Goal: Navigation & Orientation: Find specific page/section

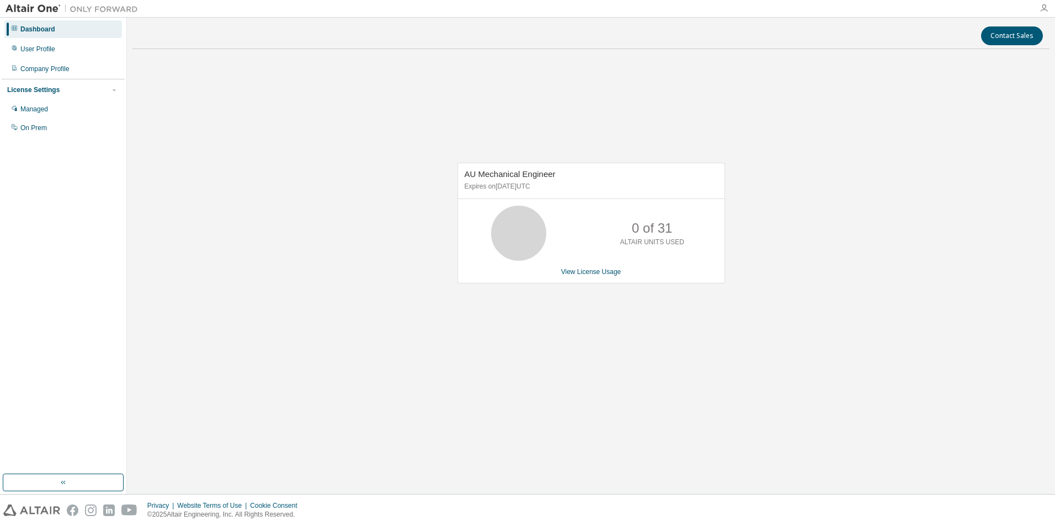
click at [1041, 9] on icon "button" at bounding box center [1043, 8] width 9 height 9
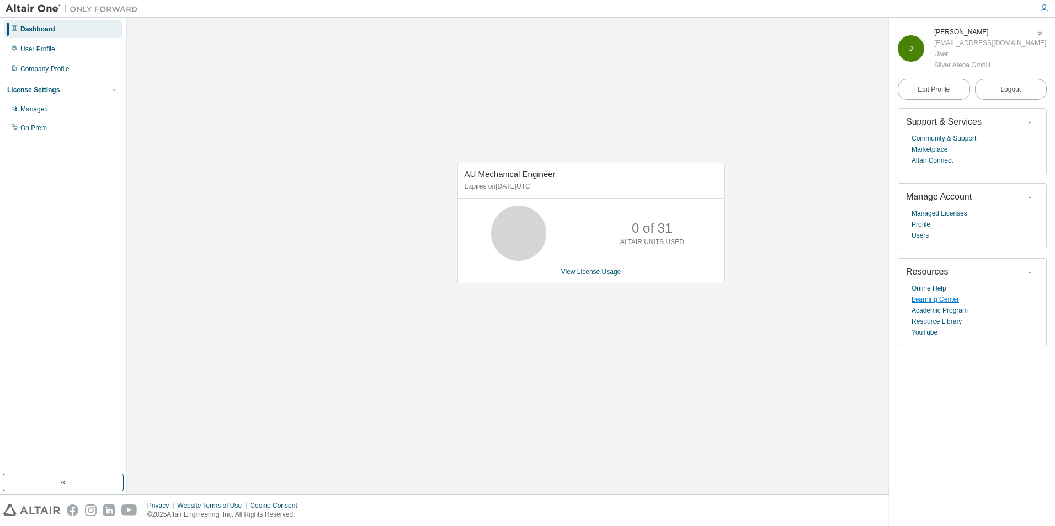
click at [929, 303] on link "Learning Center" at bounding box center [934, 299] width 47 height 11
